Goal: Transaction & Acquisition: Purchase product/service

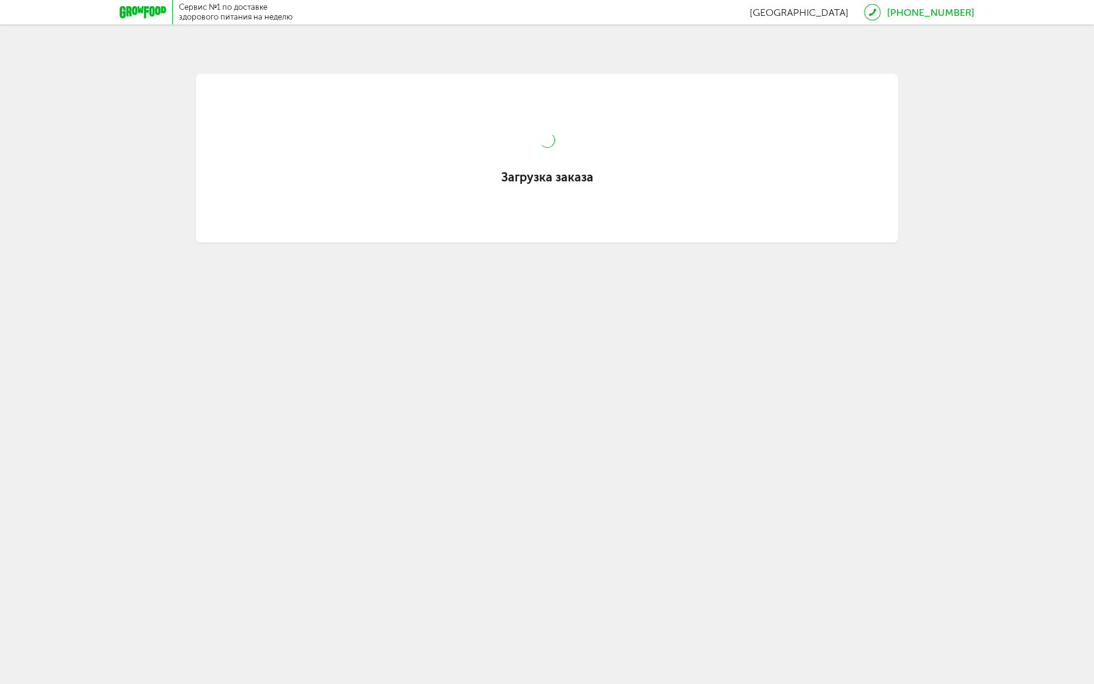
click at [530, 178] on div "Загрузка заказа" at bounding box center [547, 177] width 586 height 15
click at [535, 151] on div "Загрузка заказа" at bounding box center [547, 153] width 586 height 123
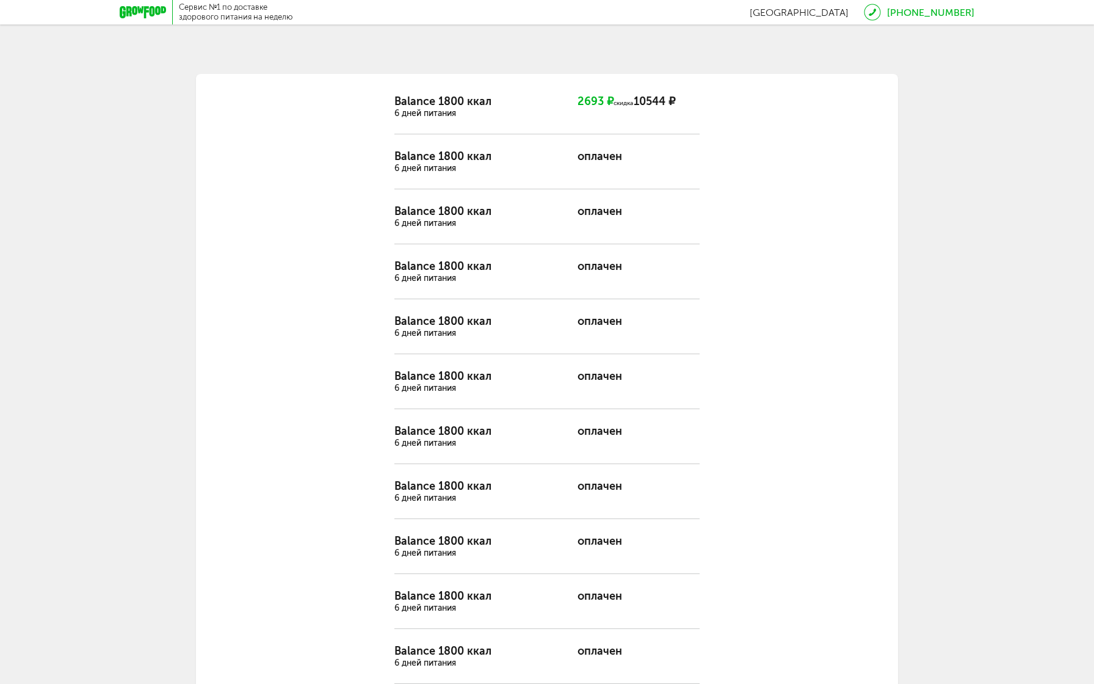
click at [592, 100] on div "2693 ₽ скидка" at bounding box center [602, 101] width 49 height 13
click at [628, 112] on tr "Balance 1800 ккал 6 дней питания 2693 ₽ скидка 10544 ₽" at bounding box center [547, 107] width 305 height 24
click at [654, 97] on div "10544 ₽" at bounding box center [651, 101] width 49 height 13
click at [563, 103] on td "Balance 1800 ккал 6 дней питания" at bounding box center [486, 107] width 183 height 24
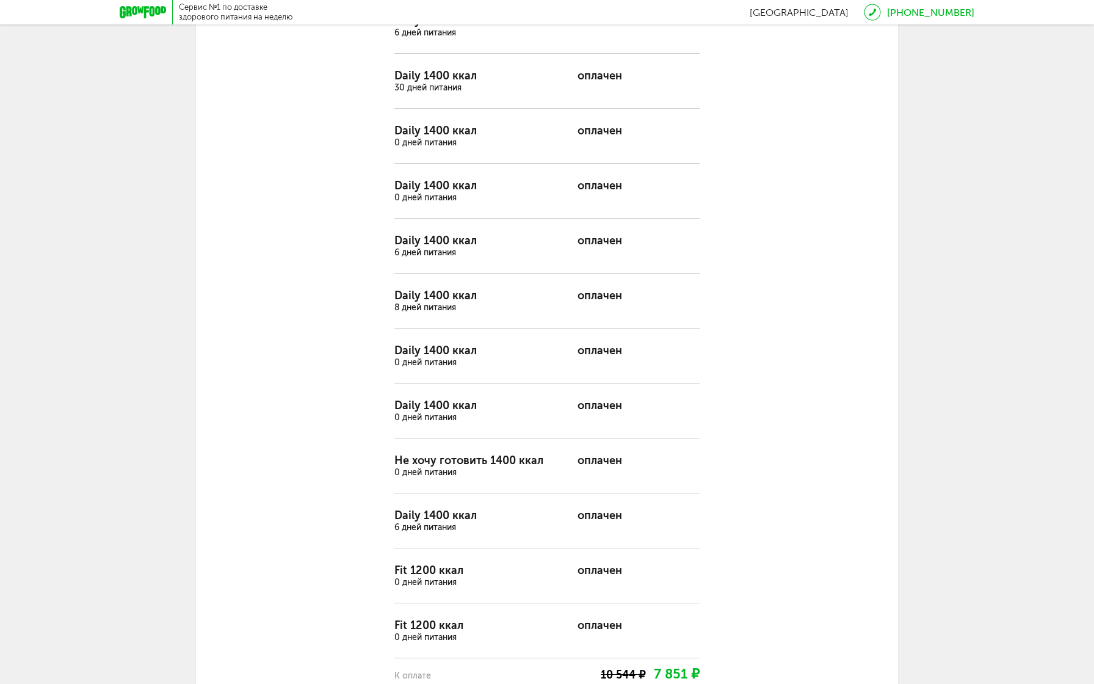
scroll to position [7016, 0]
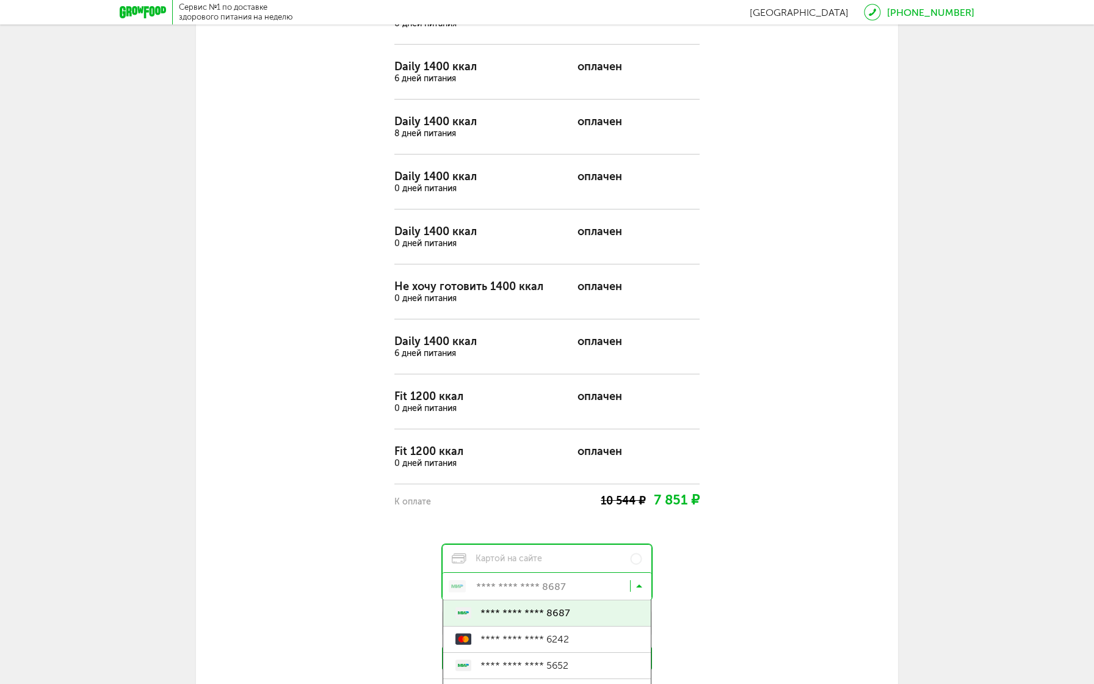
click at [636, 583] on icon at bounding box center [639, 589] width 6 height 12
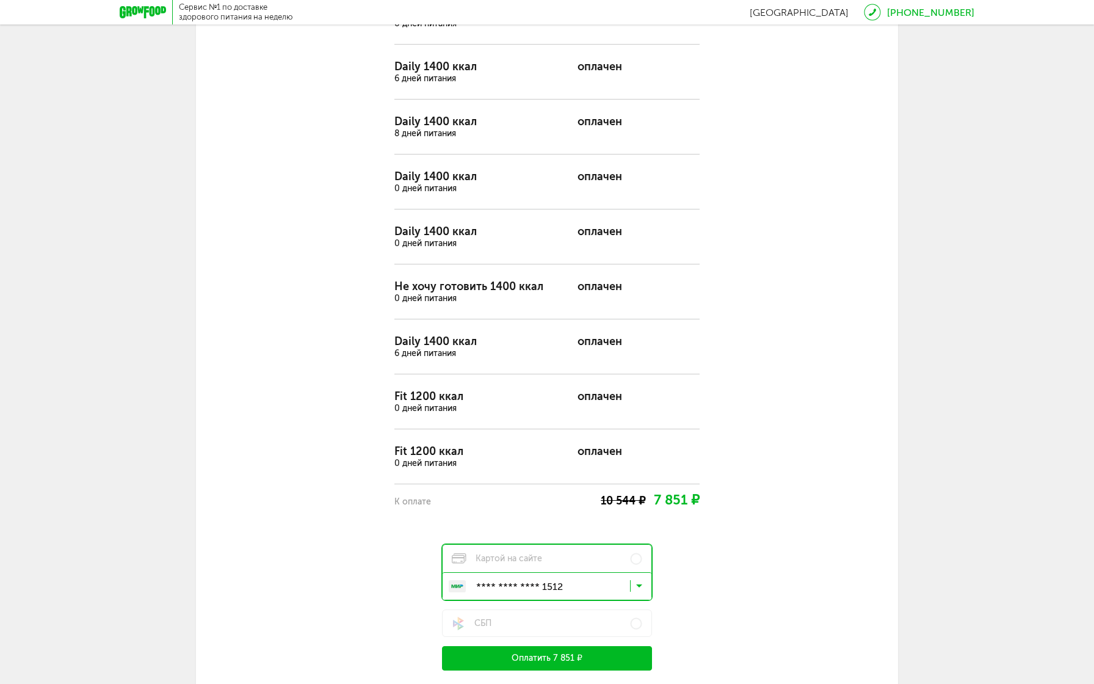
click at [568, 646] on button "Оплатить 7 851 ₽" at bounding box center [547, 658] width 210 height 24
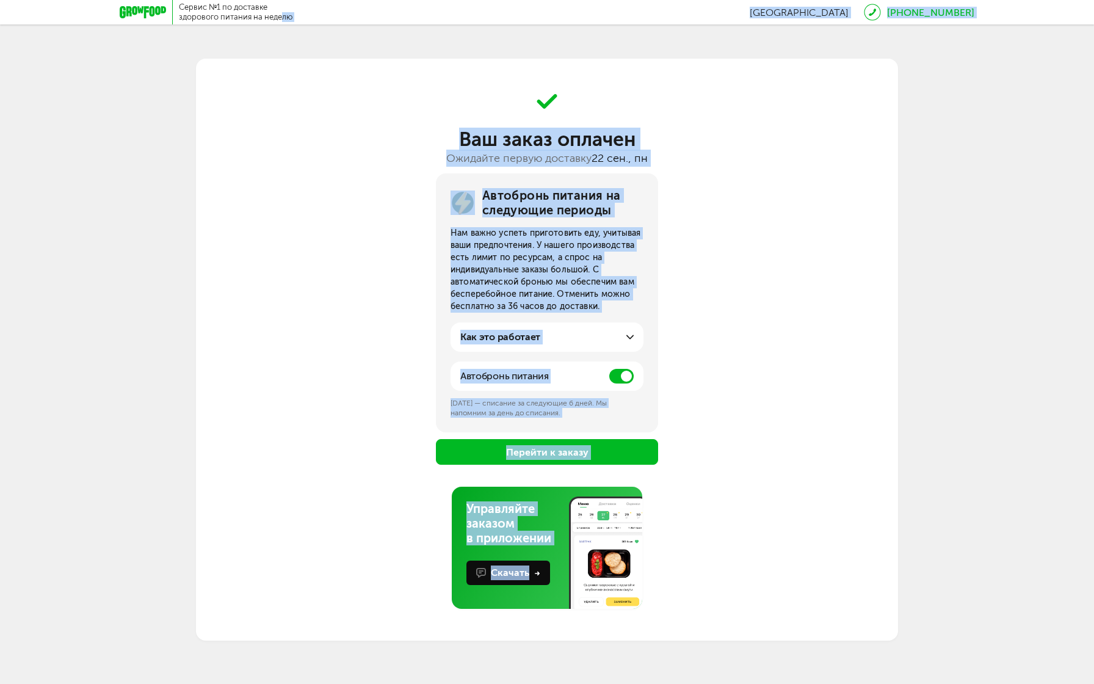
click at [283, 13] on div "Сервис №1 по доставке здорового питания на неделю" at bounding box center [236, 12] width 114 height 20
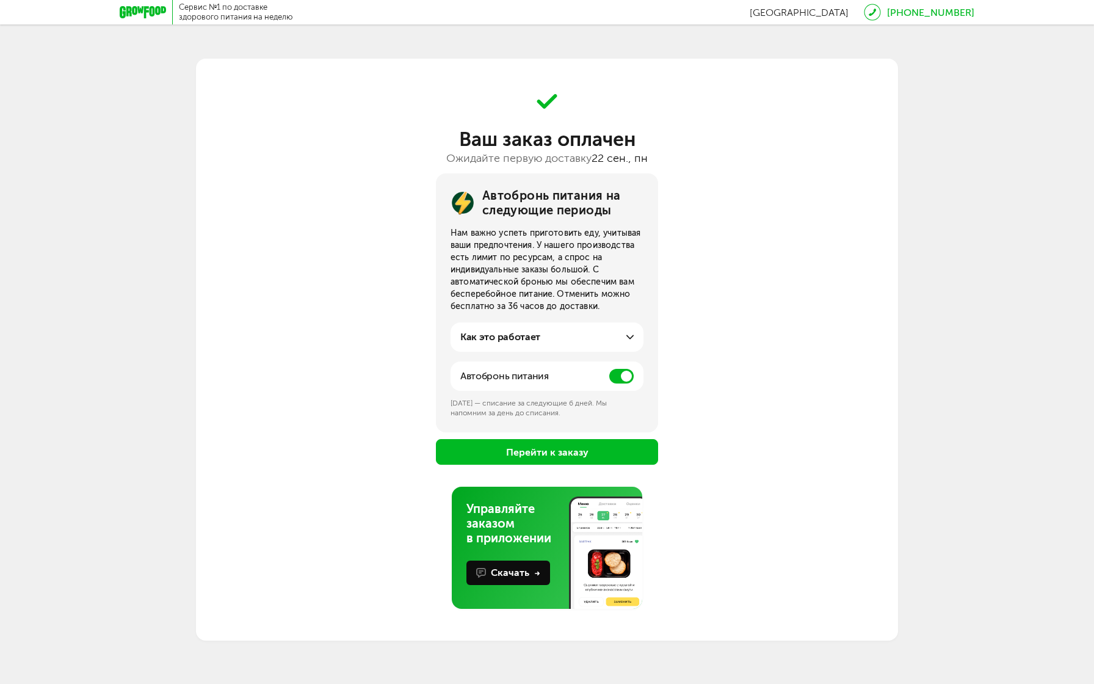
click at [258, 26] on div "Сервис №1 по доставке здорового питания на неделю [GEOGRAPHIC_DATA] [PHONE_NUMB…" at bounding box center [547, 320] width 1094 height 641
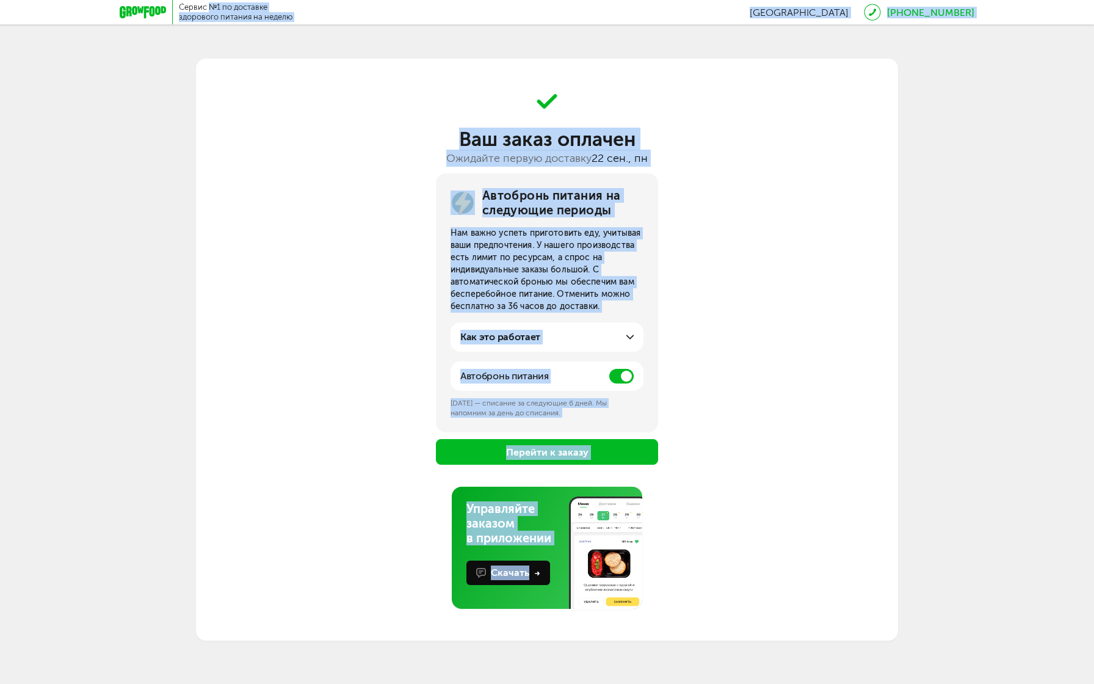
click at [155, 13] on icon at bounding box center [143, 12] width 46 height 12
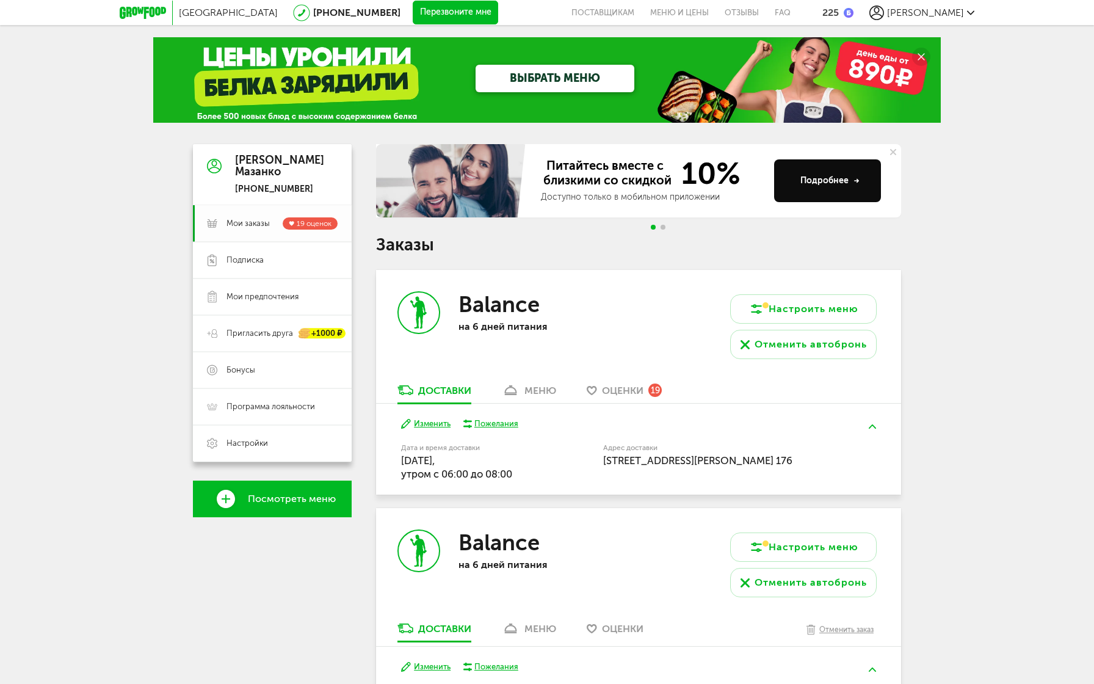
click at [261, 229] on span "[PERSON_NAME] заказы 19 оценок" at bounding box center [282, 223] width 111 height 12
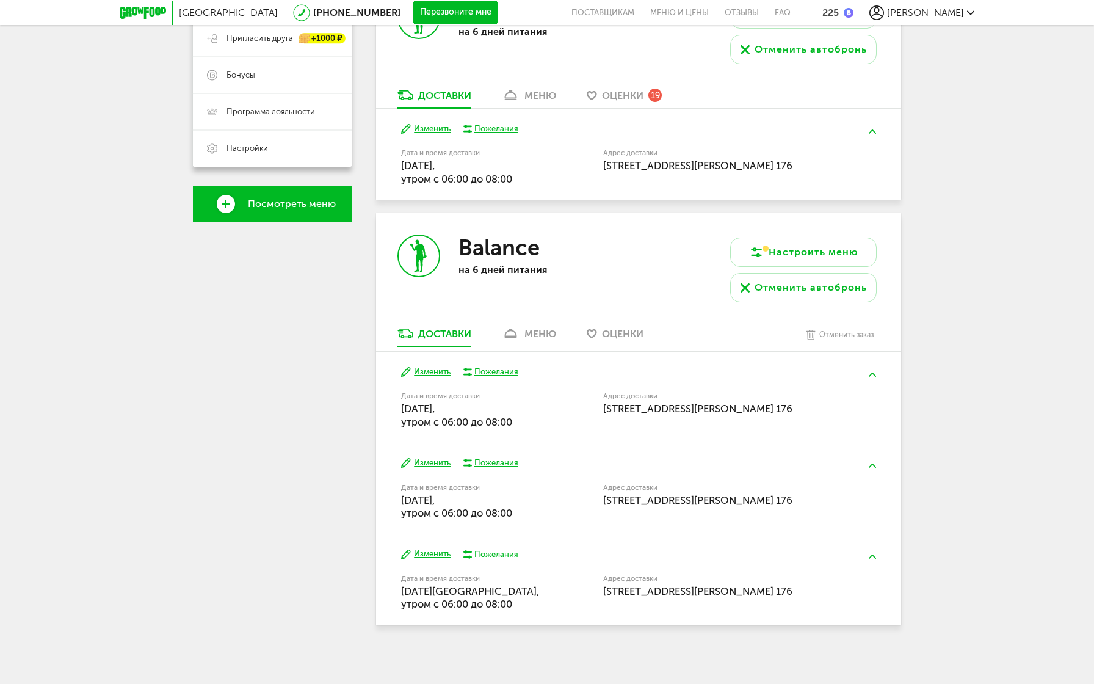
scroll to position [296, 0]
